Goal: Information Seeking & Learning: Learn about a topic

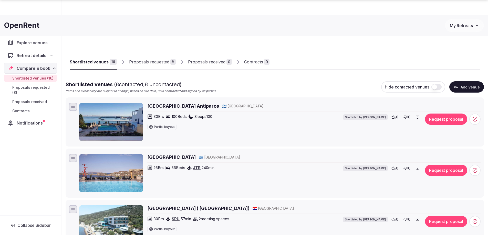
scroll to position [845, 0]
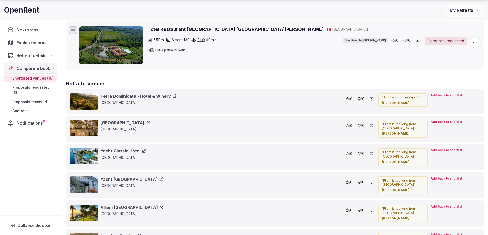
click at [40, 120] on span "Notifications" at bounding box center [31, 123] width 28 height 6
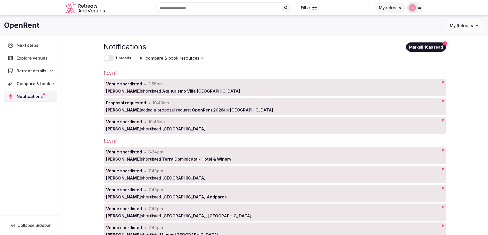
click at [38, 58] on span "Explore venues" at bounding box center [33, 58] width 33 height 6
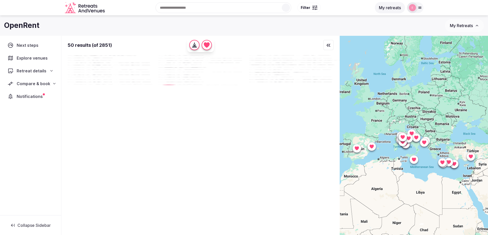
click at [390, 7] on button "My retreats" at bounding box center [389, 7] width 30 height 11
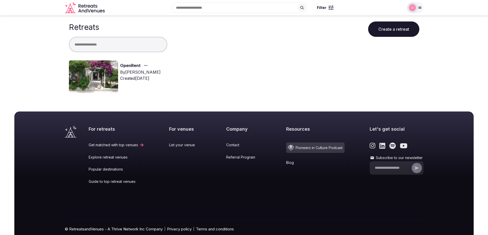
click at [110, 77] on img at bounding box center [93, 76] width 49 height 33
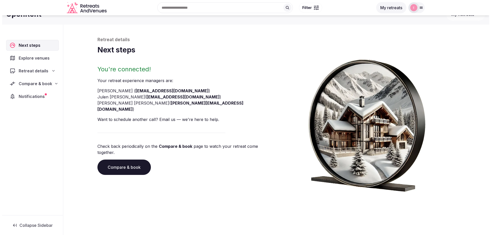
scroll to position [17, 0]
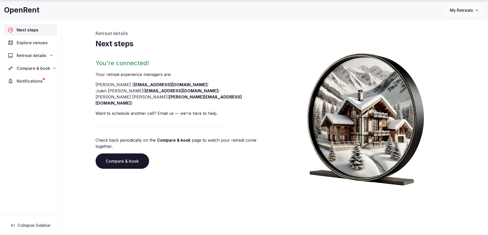
click at [114, 154] on link "Compare & book" at bounding box center [121, 161] width 53 height 15
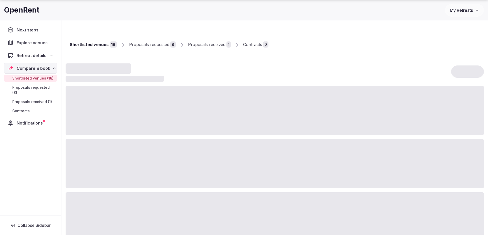
click at [203, 41] on link "Proposals received 1" at bounding box center [209, 44] width 43 height 15
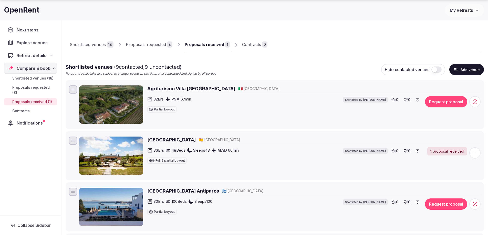
click at [166, 140] on h2 "[GEOGRAPHIC_DATA]" at bounding box center [171, 140] width 48 height 6
click at [454, 153] on div "1 proposal received" at bounding box center [447, 151] width 40 height 8
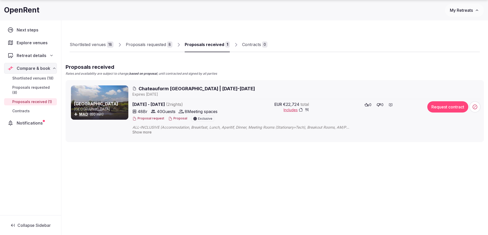
click at [154, 127] on span "ALL-INCLUSIVE (Accommodation, Breakfast, Lunch, Aperitif, Dinner, Meeting Rooms…" at bounding box center [246, 127] width 229 height 5
drag, startPoint x: 195, startPoint y: 88, endPoint x: 319, endPoint y: 152, distance: 139.6
click at [319, 152] on div "Shortlisted venues 18 Proposals requested 8 Proposals received 1 Contracts 0 Pr…" at bounding box center [274, 106] width 426 height 177
click at [209, 87] on span "Chateauform [GEOGRAPHIC_DATA] | [DATE]-[DATE]" at bounding box center [196, 88] width 116 height 6
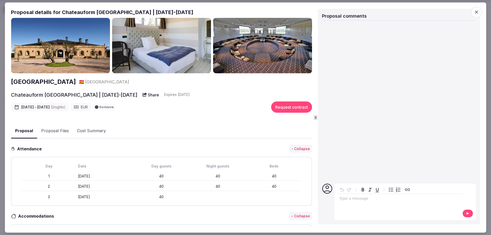
drag, startPoint x: 9, startPoint y: 81, endPoint x: 81, endPoint y: 85, distance: 71.5
click at [81, 85] on div "Proposal Proposal Proposal details for Chateauform [GEOGRAPHIC_DATA] | [DATE]-[…" at bounding box center [246, 117] width 482 height 231
copy h2 "[GEOGRAPHIC_DATA]"
click at [139, 93] on button "Share" at bounding box center [150, 94] width 23 height 9
click at [480, 13] on span "button" at bounding box center [476, 11] width 11 height 11
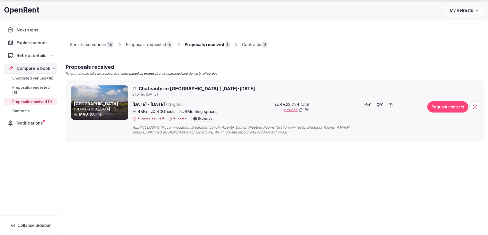
click at [367, 104] on icon at bounding box center [366, 105] width 4 height 4
click at [163, 90] on span "Chateauform [GEOGRAPHIC_DATA] | [DATE]-[DATE]" at bounding box center [196, 88] width 116 height 6
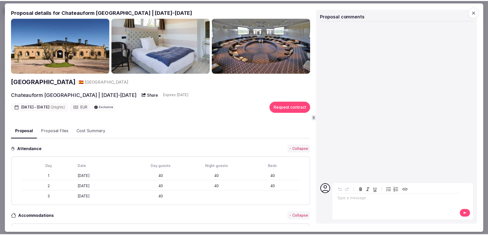
scroll to position [102, 0]
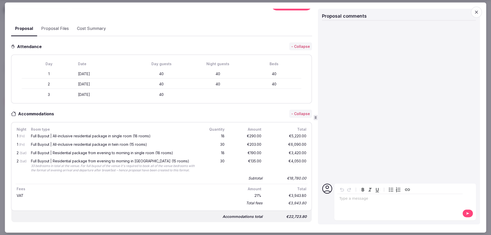
click at [476, 12] on icon "button" at bounding box center [476, 11] width 5 height 5
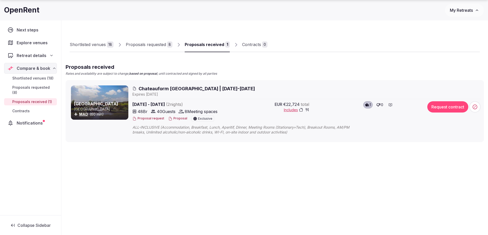
drag, startPoint x: 283, startPoint y: 104, endPoint x: 305, endPoint y: 103, distance: 22.0
click at [299, 104] on span "€22,724" at bounding box center [291, 104] width 16 height 6
click at [164, 126] on span "ALL-INCLUSIVE (Accommodation, Breakfast, Lunch, Aperitif, Dinner, Meeting Rooms…" at bounding box center [246, 130] width 229 height 10
click at [164, 126] on span "ALL-INCLUSIVE (Accommodation, Breakfast, Lunch, Aperitif, Dinner, Meeting Rooms…" at bounding box center [246, 127] width 229 height 5
drag, startPoint x: 162, startPoint y: 127, endPoint x: 303, endPoint y: 142, distance: 141.5
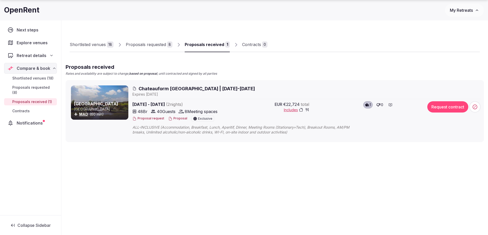
click at [303, 142] on li "Châteauform’ [GEOGRAPHIC_DATA] [GEOGRAPHIC_DATA] MAD (60 min) Chateauform [GEOG…" at bounding box center [275, 111] width 418 height 62
drag, startPoint x: 305, startPoint y: 135, endPoint x: 126, endPoint y: 130, distance: 179.0
click at [126, 130] on div "Châteauform’ [GEOGRAPHIC_DATA] [GEOGRAPHIC_DATA] MAD (60 min) Chateauform [GEOG…" at bounding box center [275, 110] width 409 height 51
click at [175, 133] on span "ALL-INCLUSIVE (Accommodation, Breakfast, Lunch, Aperitif, Dinner, Meeting Rooms…" at bounding box center [246, 130] width 229 height 10
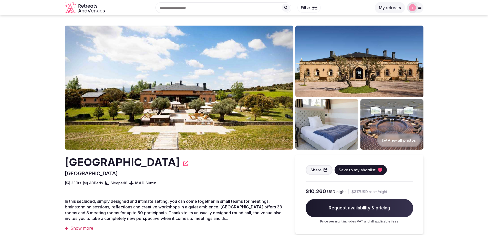
click at [247, 101] on img at bounding box center [179, 88] width 228 height 124
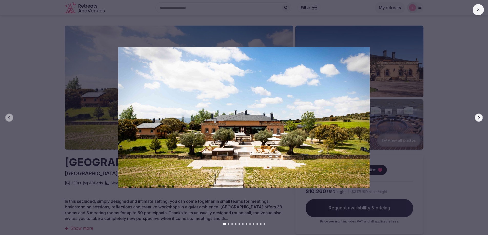
click at [479, 119] on icon "button" at bounding box center [478, 118] width 4 height 4
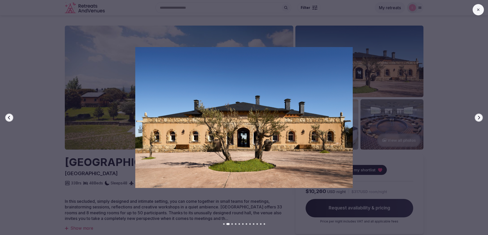
click at [479, 119] on icon "button" at bounding box center [478, 118] width 4 height 4
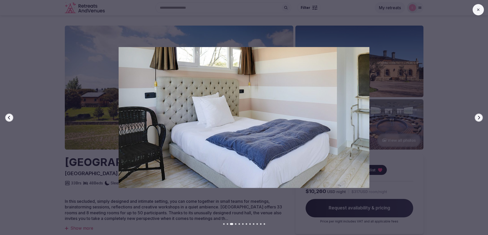
click at [479, 119] on icon "button" at bounding box center [478, 118] width 4 height 4
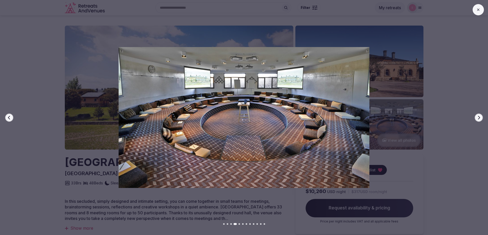
click at [479, 119] on icon "button" at bounding box center [478, 118] width 4 height 4
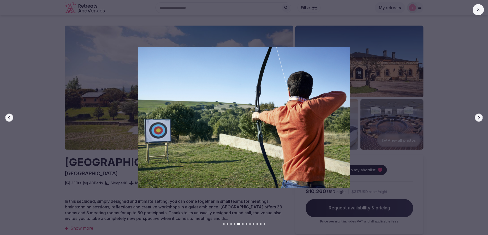
click at [479, 119] on icon "button" at bounding box center [478, 118] width 4 height 4
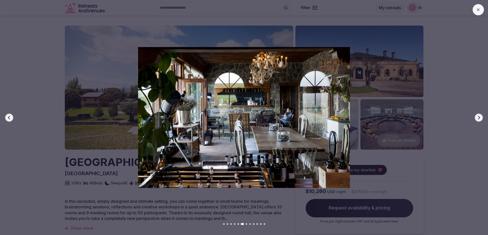
click at [479, 119] on icon "button" at bounding box center [478, 118] width 4 height 4
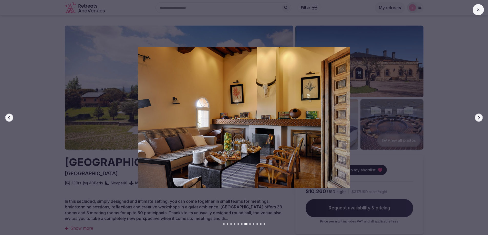
click at [479, 119] on icon "button" at bounding box center [478, 118] width 4 height 4
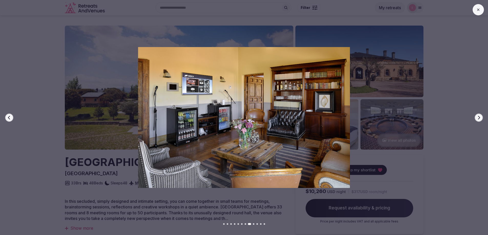
click at [479, 119] on icon "button" at bounding box center [478, 118] width 4 height 4
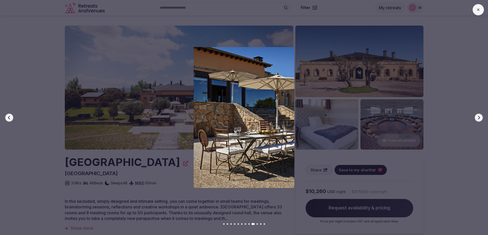
click at [479, 119] on icon "button" at bounding box center [478, 118] width 4 height 4
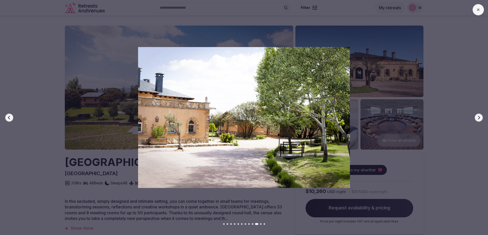
click at [479, 119] on icon "button" at bounding box center [478, 118] width 4 height 4
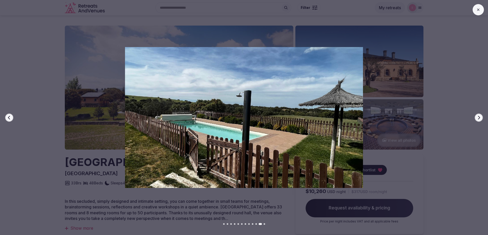
click at [479, 119] on icon "button" at bounding box center [478, 118] width 4 height 4
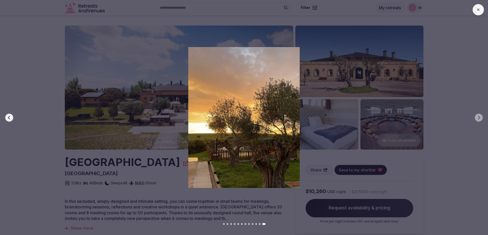
drag, startPoint x: 468, startPoint y: 69, endPoint x: 473, endPoint y: 39, distance: 30.2
click at [468, 68] on div at bounding box center [242, 117] width 492 height 141
click at [480, 10] on icon at bounding box center [478, 10] width 4 height 4
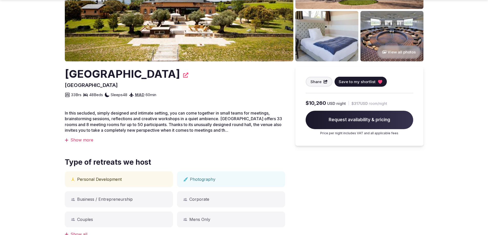
scroll to position [102, 0]
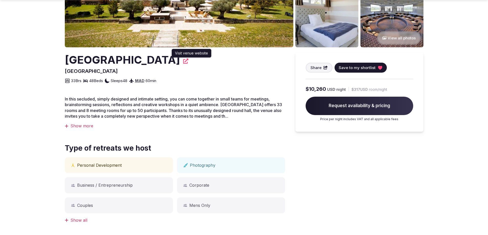
click at [188, 63] on icon at bounding box center [185, 61] width 5 height 5
click at [34, 96] on section "View all photos Châteauform’ La Arena Visit venue website Visit venue website S…" at bounding box center [244, 168] width 488 height 511
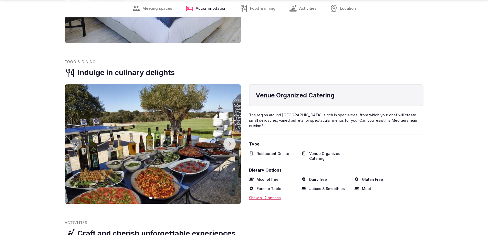
scroll to position [1152, 0]
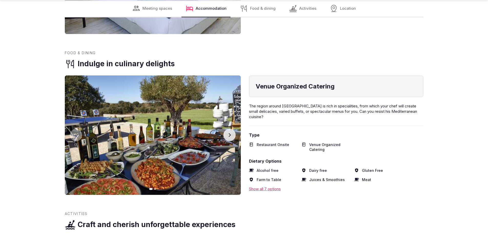
click at [231, 133] on icon "button" at bounding box center [229, 135] width 4 height 4
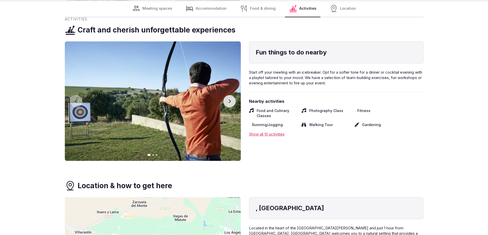
scroll to position [1459, 0]
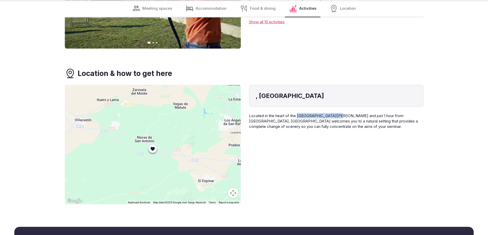
drag, startPoint x: 298, startPoint y: 111, endPoint x: 338, endPoint y: 111, distance: 39.4
click at [338, 113] on span "Located in the heart of the Sierra de Guadarrama and just 1 hour from Madrid, L…" at bounding box center [333, 121] width 169 height 16
copy span "Sierra de Guadarrama"
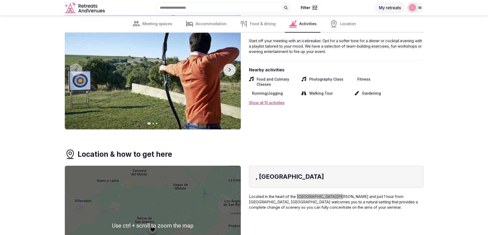
scroll to position [1357, 0]
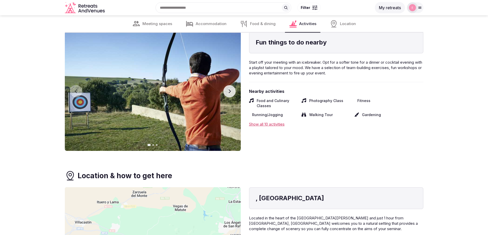
click at [275, 122] on div "Show all 10 activities" at bounding box center [336, 124] width 174 height 5
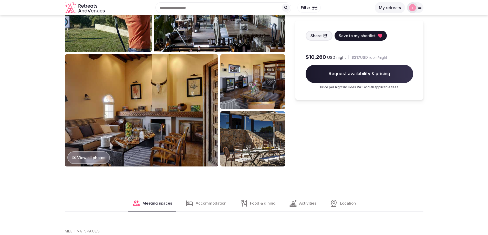
scroll to position [358, 0]
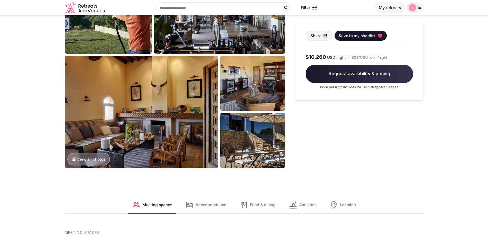
click at [304, 206] on span "Activities" at bounding box center [307, 204] width 17 height 5
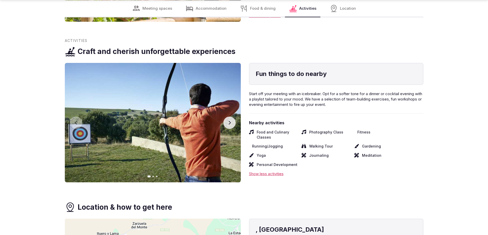
scroll to position [1332, 0]
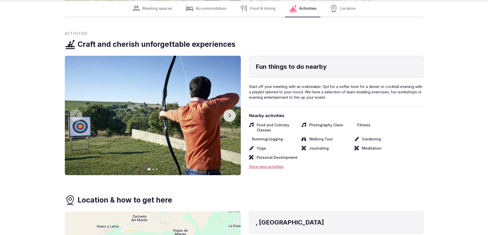
click at [233, 113] on button "Next slide" at bounding box center [229, 116] width 12 height 12
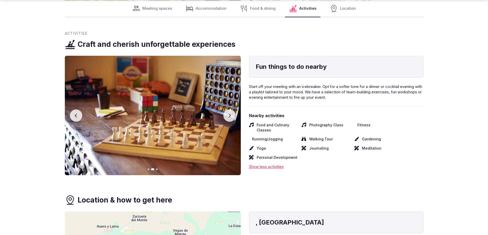
click at [229, 114] on icon "button" at bounding box center [229, 116] width 4 height 4
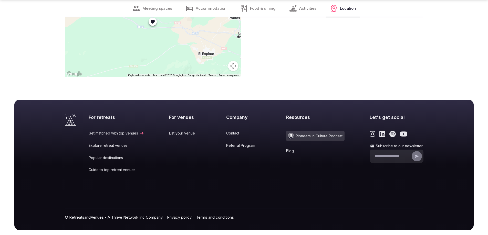
scroll to position [1590, 0]
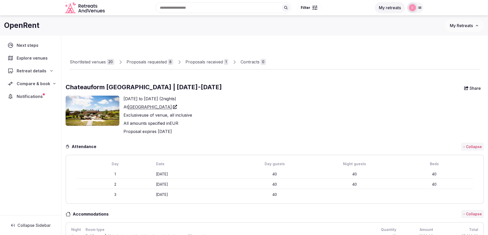
drag, startPoint x: 124, startPoint y: 132, endPoint x: 214, endPoint y: 130, distance: 90.6
click at [192, 130] on div "Proposal expires Tuesday August 19th, 2025" at bounding box center [157, 131] width 69 height 6
copy div "Proposal expires Tuesday August 19th, 2025"
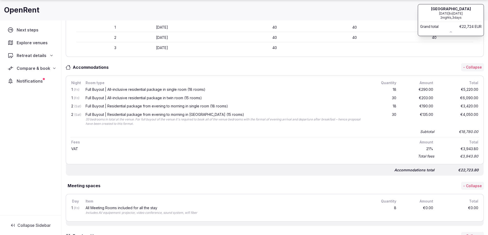
scroll to position [154, 0]
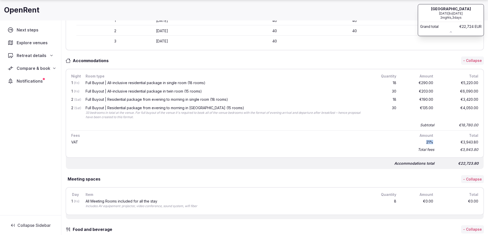
drag, startPoint x: 433, startPoint y: 142, endPoint x: 418, endPoint y: 142, distance: 14.1
click at [418, 142] on div "21 %" at bounding box center [417, 142] width 33 height 6
click at [407, 142] on div "21 %" at bounding box center [417, 142] width 33 height 6
drag, startPoint x: 461, startPoint y: 127, endPoint x: 484, endPoint y: 125, distance: 22.8
click at [484, 125] on div "Shortlisted venues 20 Proposals requested 8 Proposals received 1 Contracts 0 Ch…" at bounding box center [274, 182] width 426 height 601
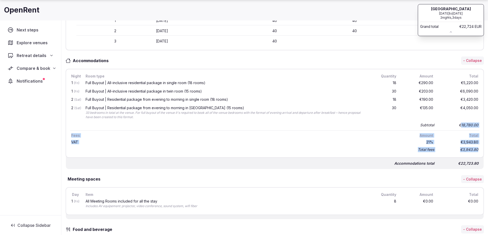
click at [237, 136] on div "Fees" at bounding box center [233, 136] width 327 height 6
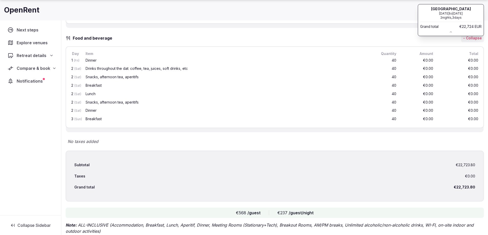
scroll to position [410, 0]
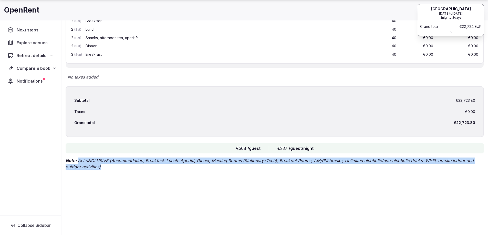
drag, startPoint x: 78, startPoint y: 161, endPoint x: 108, endPoint y: 168, distance: 30.9
click at [108, 168] on p "Note: ALL-INCLUSIVE (Accommodation, Breakfast, Lunch, Aperitif, Dinner, Meeting…" at bounding box center [275, 164] width 418 height 12
copy p "ALL-INCLUSIVE (Accommodation, Breakfast, Lunch, Aperitif, Dinner, Meeting Rooms…"
